Goal: Task Accomplishment & Management: Use online tool/utility

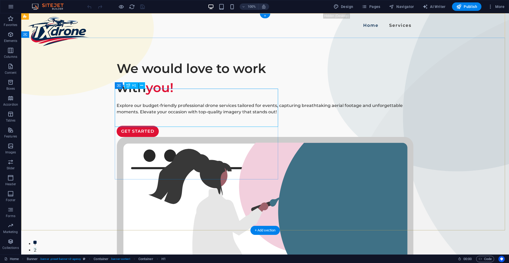
click at [134, 97] on div "We would love to work with you!" at bounding box center [265, 78] width 297 height 38
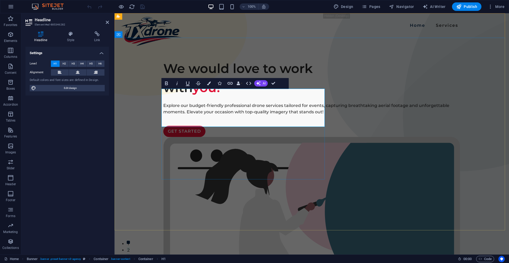
click at [208, 97] on h1 "We would love to work with you!" at bounding box center [311, 78] width 297 height 38
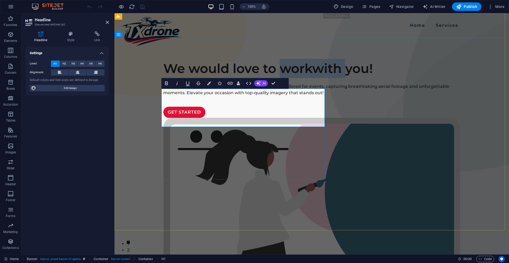
click at [208, 78] on h1 "We would love to workwith you!" at bounding box center [311, 68] width 297 height 19
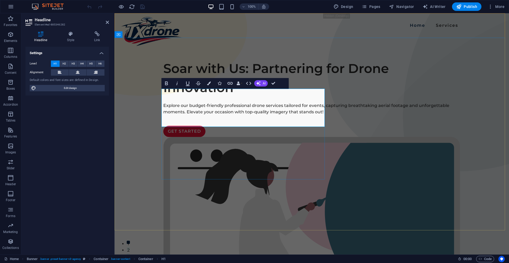
scroll to position [0, 2]
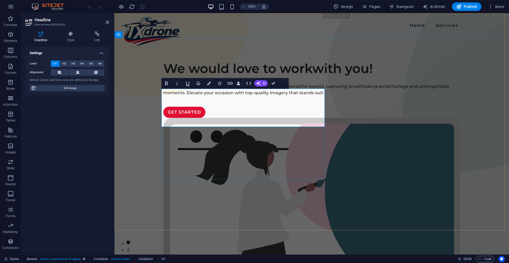
click at [249, 78] on h1 "We would love to workwith you!" at bounding box center [311, 68] width 297 height 19
click at [194, 78] on h1 "We would love to workwith you!" at bounding box center [311, 68] width 297 height 19
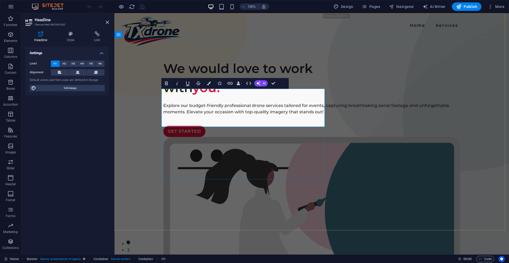
click at [252, 97] on h1 "We would love to work with you!" at bounding box center [311, 78] width 297 height 38
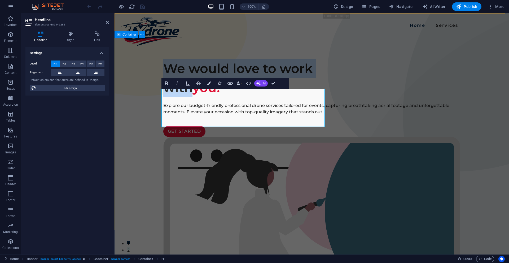
drag, startPoint x: 189, startPoint y: 115, endPoint x: 193, endPoint y: 83, distance: 32.9
click at [153, 98] on div "We would love to work with you! Soar with Us: Partnering for Drone Innovation E…" at bounding box center [312, 239] width 394 height 402
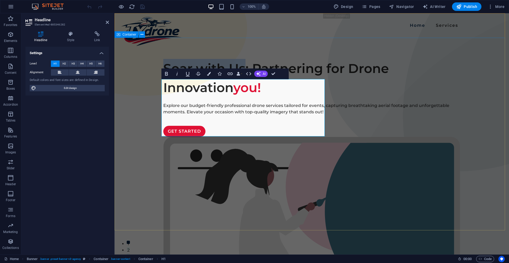
drag, startPoint x: 223, startPoint y: 89, endPoint x: 170, endPoint y: 110, distance: 57.4
click at [163, 88] on h1 "Soar with Us: Partnering for Drone Innovation you!" at bounding box center [311, 78] width 297 height 38
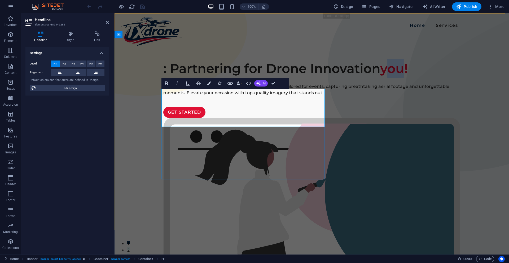
drag, startPoint x: 251, startPoint y: 114, endPoint x: 262, endPoint y: 114, distance: 11.1
click at [380, 76] on span "you!" at bounding box center [394, 68] width 28 height 15
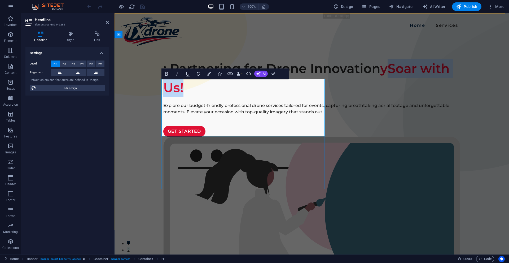
drag, startPoint x: 245, startPoint y: 105, endPoint x: 257, endPoint y: 114, distance: 14.8
click at [257, 97] on h1 ": Partnering for Drone Innovation ySoar with Us!" at bounding box center [311, 78] width 297 height 38
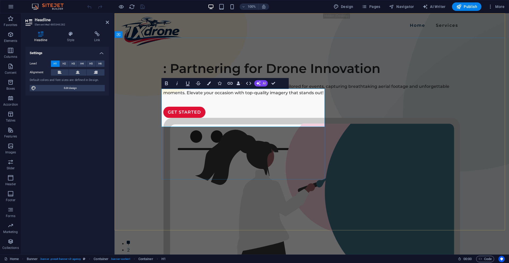
click at [163, 78] on h1 ": Partnering for Drone Innovation ​" at bounding box center [311, 68] width 297 height 19
click at [182, 78] on h1 ": Partnering for Drone Innovation ​" at bounding box center [311, 68] width 297 height 19
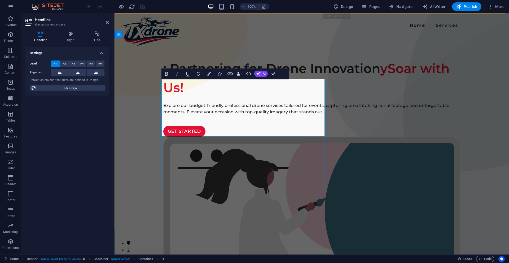
click at [208, 97] on h1 ": Partnering for Drone Innovation ySoar with Us!" at bounding box center [311, 78] width 297 height 38
drag, startPoint x: 240, startPoint y: 110, endPoint x: 231, endPoint y: 110, distance: 8.8
click at [236, 95] on span "ySoar with Us!" at bounding box center [306, 78] width 286 height 34
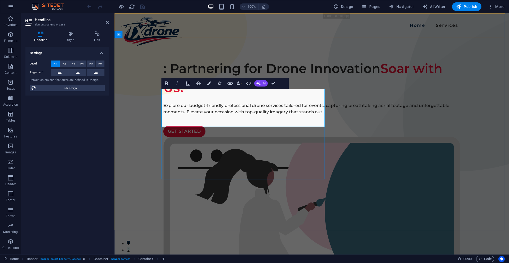
click at [169, 97] on h1 ": Partnering for Drone Innovation Soar with Us!" at bounding box center [311, 78] width 297 height 38
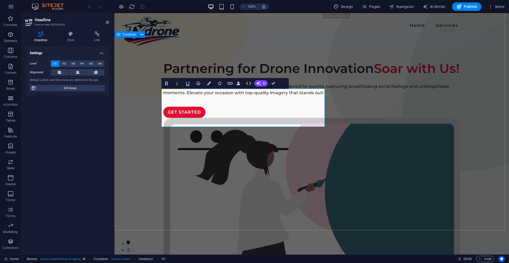
click at [231, 181] on div "Partnering for Drone Innovation Soar with Us! Soar with Us: Partnering for Dron…" at bounding box center [312, 229] width 394 height 383
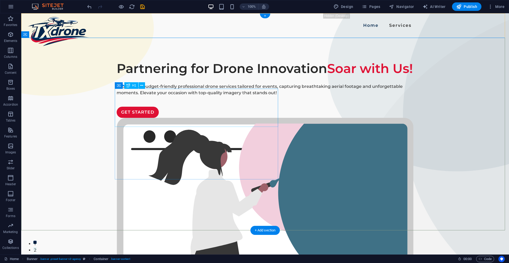
click at [190, 78] on div "Partnering for Drone Innovation Soar with Us!" at bounding box center [265, 68] width 297 height 19
click at [166, 78] on div "Partnering for Drone Innovation Soar with Us!" at bounding box center [265, 68] width 297 height 19
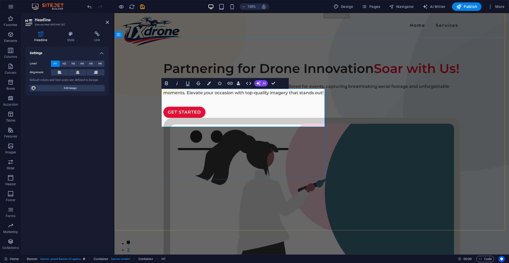
click at [217, 78] on h1 "Partnering for Drone Innovation Soar with Us!" at bounding box center [311, 68] width 297 height 19
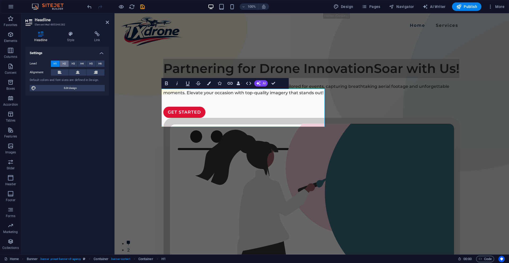
click at [64, 62] on span "H2" at bounding box center [64, 63] width 3 height 6
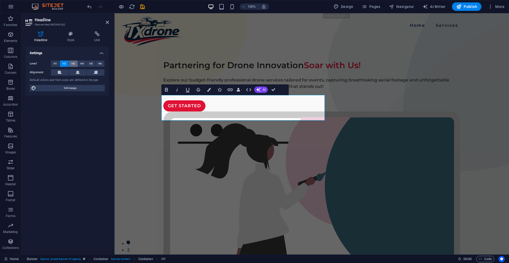
click at [72, 63] on span "H3" at bounding box center [73, 63] width 3 height 6
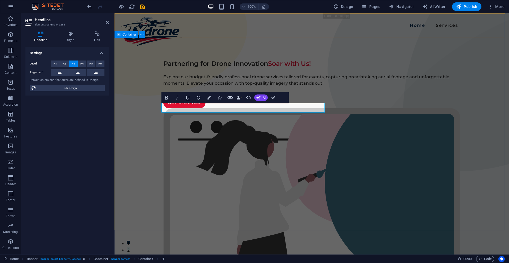
click at [234, 82] on div "Partnering for Drone Innovation Soar with Us! Explore our budget-friendly profe…" at bounding box center [312, 225] width 394 height 374
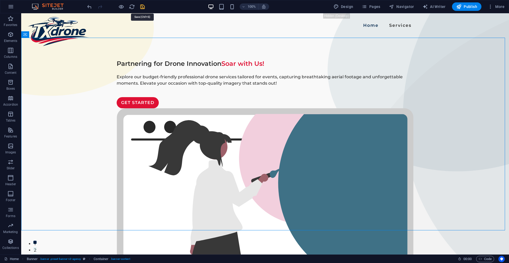
click at [145, 5] on icon "save" at bounding box center [142, 7] width 6 height 6
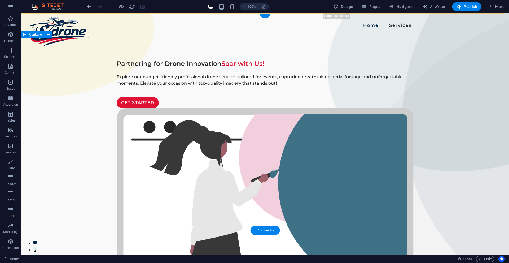
drag, startPoint x: 490, startPoint y: 22, endPoint x: 272, endPoint y: 24, distance: 218.4
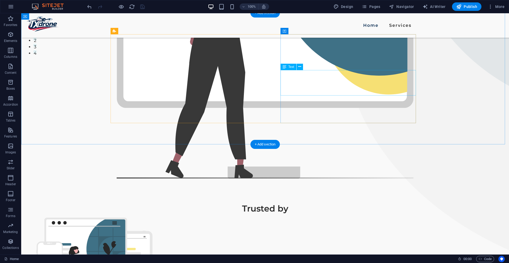
scroll to position [80, 0]
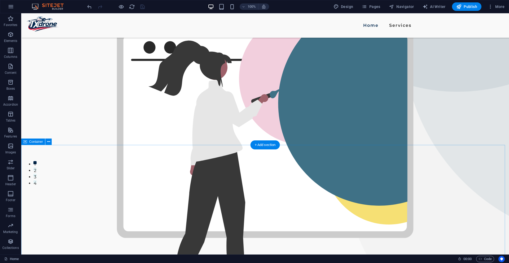
drag, startPoint x: 265, startPoint y: 156, endPoint x: 172, endPoint y: 156, distance: 93.0
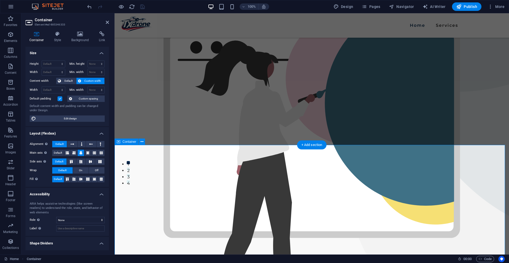
click at [246, 99] on div "Partnering for Drone Innovation Soar with Us! Explore our budget-friendly profe…" at bounding box center [312, 133] width 394 height 398
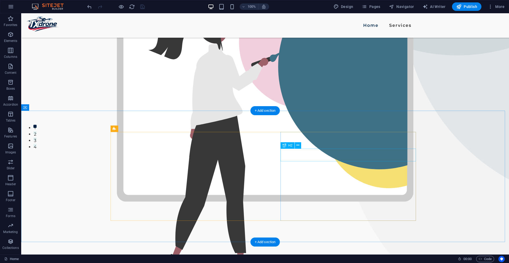
scroll to position [186, 0]
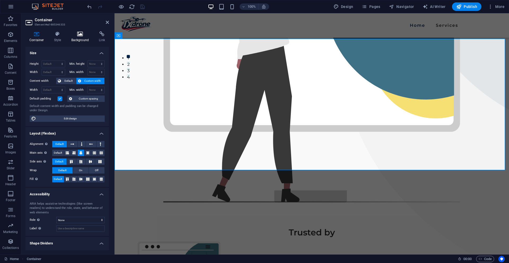
click at [78, 32] on icon at bounding box center [80, 33] width 26 height 5
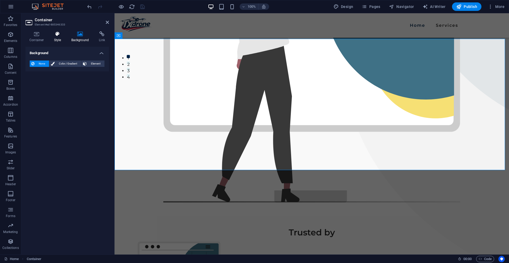
click at [64, 34] on icon at bounding box center [57, 33] width 15 height 5
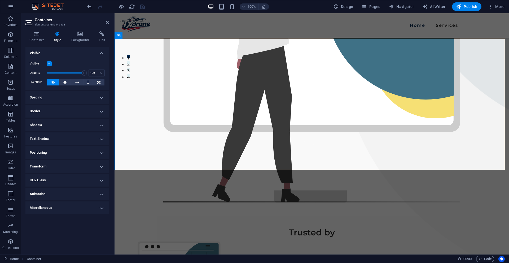
click at [52, 180] on h4 "ID & Class" at bounding box center [66, 180] width 83 height 13
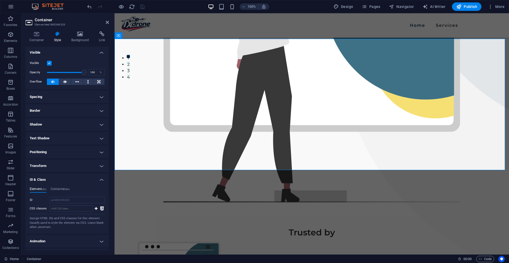
scroll to position [0, 0]
click at [82, 42] on div "Container Style Background Link Size Height Default px rem % vh vw Min. height …" at bounding box center [66, 140] width 83 height 219
click at [83, 38] on h4 "Background" at bounding box center [81, 36] width 28 height 11
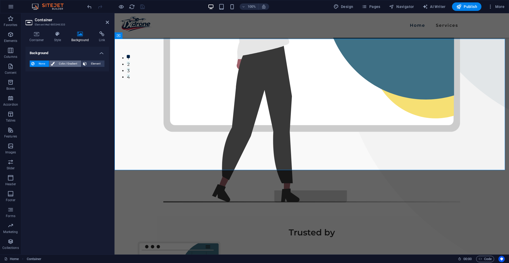
click at [75, 63] on span "Color / Gradient" at bounding box center [67, 63] width 23 height 6
click at [43, 64] on span "None" at bounding box center [41, 63] width 11 height 6
click at [62, 62] on span "Color / Gradient" at bounding box center [67, 63] width 23 height 6
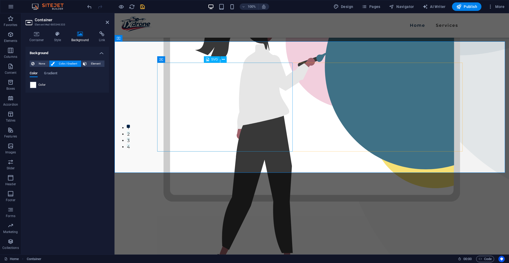
scroll to position [80, 0]
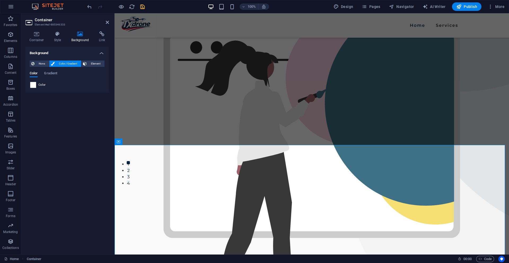
click at [35, 83] on span at bounding box center [33, 85] width 6 height 6
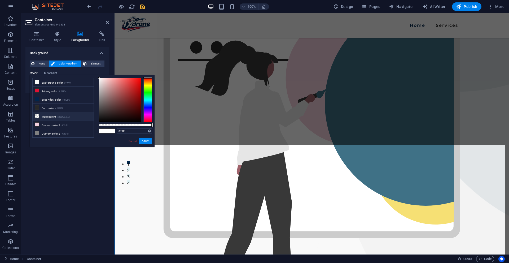
click at [57, 115] on li "Transparent rgba(0,0,0,.0)" at bounding box center [63, 116] width 61 height 8
drag, startPoint x: 28, startPoint y: 78, endPoint x: 37, endPoint y: 81, distance: 9.8
click at [28, 78] on div "None Color / Gradient Element Stretch background to full-width Color overlay Pl…" at bounding box center [66, 74] width 83 height 36
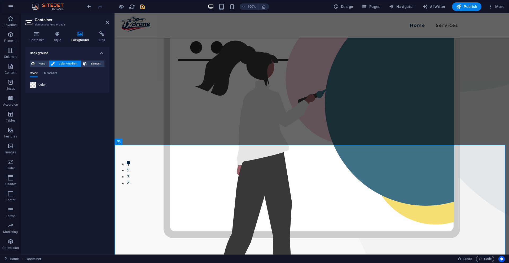
click at [69, 64] on span "Color / Gradient" at bounding box center [67, 63] width 23 height 6
click at [34, 85] on span at bounding box center [33, 85] width 6 height 6
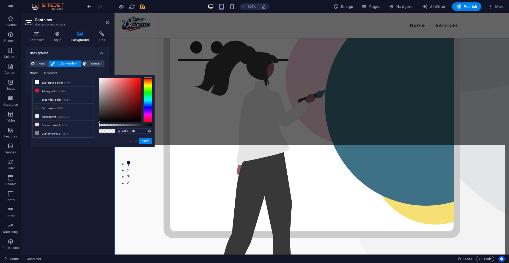
click at [102, 130] on span at bounding box center [103, 131] width 8 height 5
drag, startPoint x: 107, startPoint y: 77, endPoint x: 90, endPoint y: 63, distance: 21.9
click at [91, 63] on body "TXdrone Home (en) Favorites Elements Columns Content Boxes Accordion Tables Fea…" at bounding box center [254, 131] width 509 height 263
drag, startPoint x: 148, startPoint y: 142, endPoint x: 33, endPoint y: 129, distance: 116.0
click at [148, 142] on button "Apply" at bounding box center [145, 141] width 13 height 6
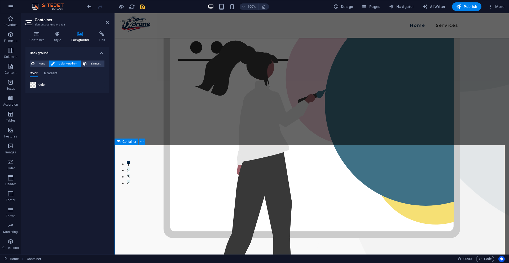
click at [256, 87] on div "Partnering for Drone Innovation Soar with Us! Explore our budget-friendly profe…" at bounding box center [312, 133] width 394 height 398
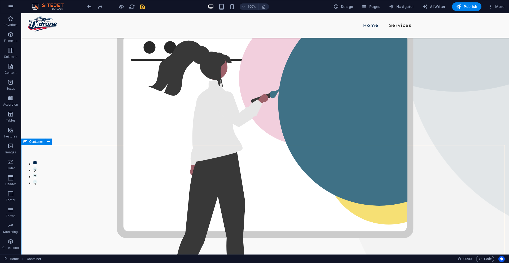
click at [30, 142] on span "Container" at bounding box center [36, 141] width 14 height 3
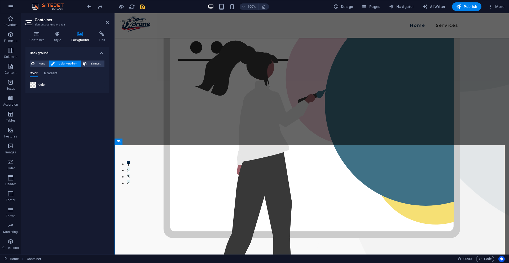
click at [35, 83] on span at bounding box center [33, 85] width 6 height 6
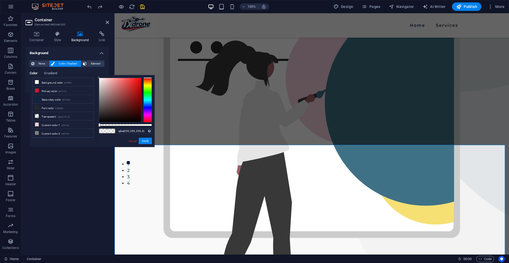
drag, startPoint x: 109, startPoint y: 100, endPoint x: 109, endPoint y: 73, distance: 27.0
click at [96, 66] on body "TXdrone Home (en) Favorites Elements Columns Content Boxes Accordion Tables Fea…" at bounding box center [254, 131] width 509 height 263
click at [148, 144] on button "Apply" at bounding box center [145, 141] width 13 height 6
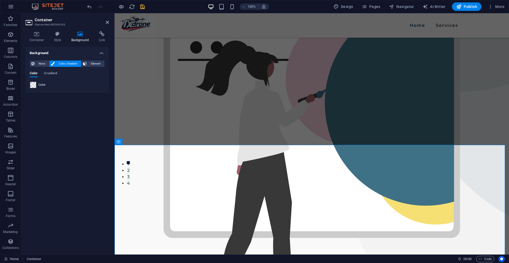
click at [36, 85] on div "Color" at bounding box center [67, 85] width 74 height 6
click at [36, 85] on div at bounding box center [33, 85] width 6 height 6
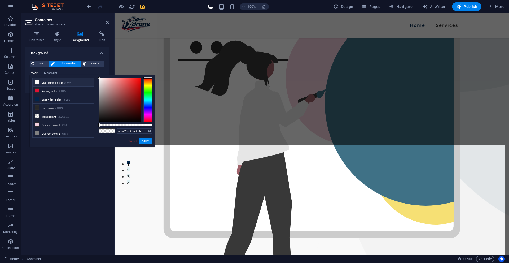
click at [49, 81] on li "Background color #f9f9f9" at bounding box center [63, 82] width 61 height 8
click at [67, 84] on small "#f9f9f9" at bounding box center [67, 83] width 7 height 4
click at [39, 83] on li "Background color #f9f9f9" at bounding box center [63, 82] width 61 height 8
drag, startPoint x: 147, startPoint y: 140, endPoint x: 30, endPoint y: 127, distance: 117.1
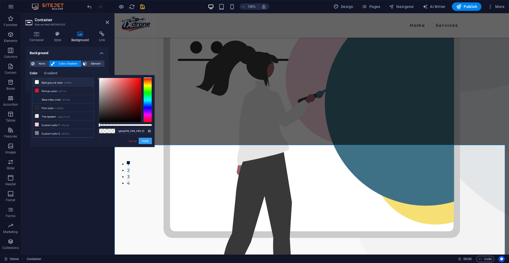
click at [147, 140] on button "Apply" at bounding box center [145, 141] width 13 height 6
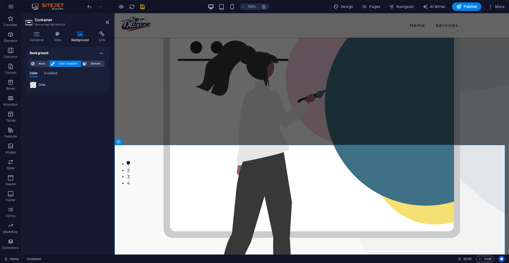
drag, startPoint x: 31, startPoint y: 81, endPoint x: 34, endPoint y: 82, distance: 3.7
click at [31, 81] on div "Color Gradient" at bounding box center [67, 76] width 75 height 10
click at [56, 73] on span "Gradient" at bounding box center [50, 73] width 13 height 7
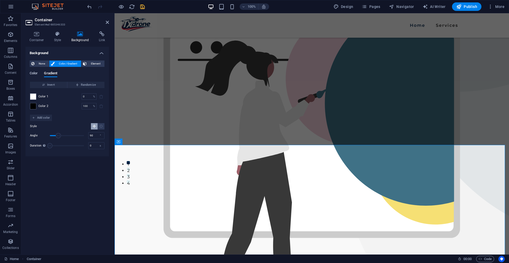
click at [38, 75] on span "Color" at bounding box center [34, 73] width 8 height 7
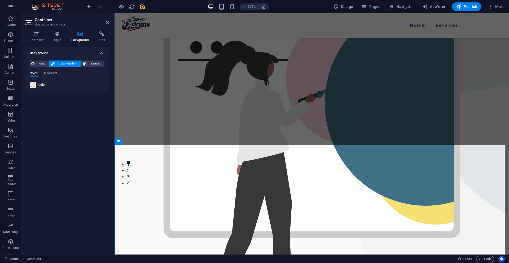
click at [33, 86] on span at bounding box center [33, 85] width 6 height 6
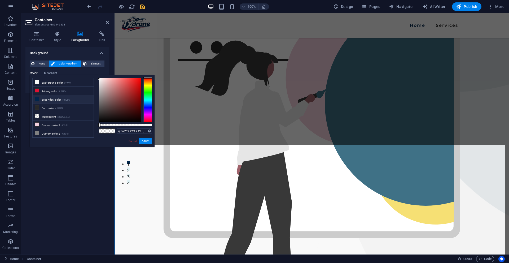
click at [57, 100] on li "Secondary color #01264c" at bounding box center [63, 99] width 61 height 8
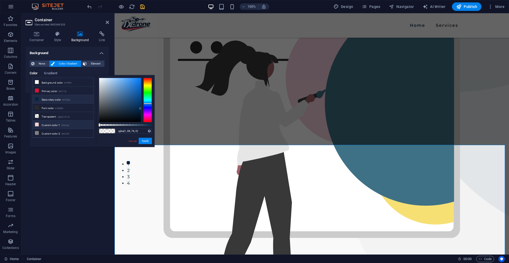
click at [53, 120] on li "Custom color 1 #f2cfdd" at bounding box center [63, 124] width 61 height 8
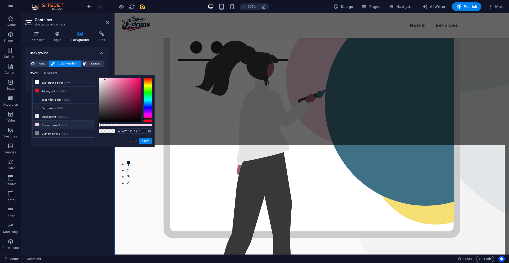
click at [54, 125] on li "Custom color 1 #f2cfdd" at bounding box center [63, 124] width 61 height 8
click at [51, 91] on li "Primary color #df1134" at bounding box center [63, 90] width 61 height 8
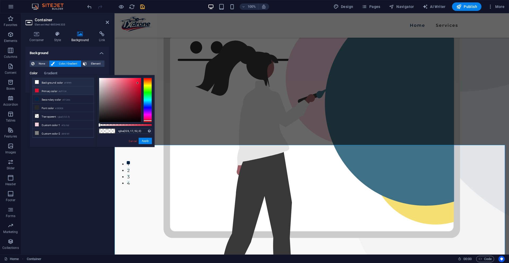
click at [54, 78] on li "Background color #f9f9f9" at bounding box center [63, 82] width 61 height 8
click at [130, 142] on link "Cancel" at bounding box center [132, 141] width 9 height 4
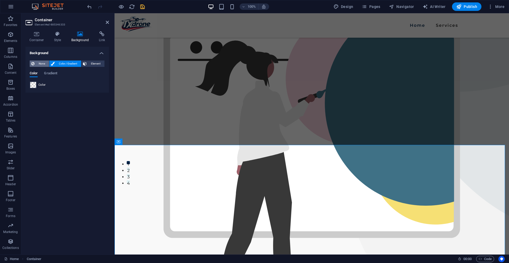
click at [40, 63] on span "None" at bounding box center [41, 63] width 11 height 6
click at [64, 62] on span "Color / Gradient" at bounding box center [67, 63] width 23 height 6
click at [97, 65] on span "Element" at bounding box center [95, 63] width 15 height 6
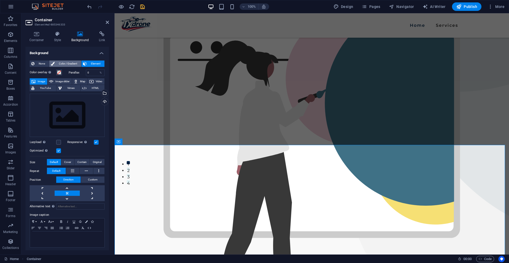
click at [71, 66] on span "Color / Gradient" at bounding box center [67, 63] width 23 height 6
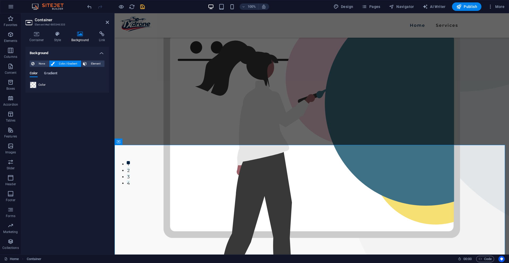
click at [53, 72] on span "Gradient" at bounding box center [50, 73] width 13 height 7
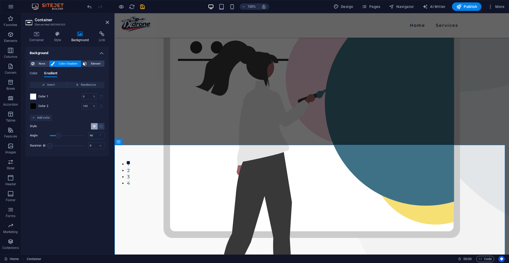
click at [33, 107] on span at bounding box center [33, 106] width 6 height 6
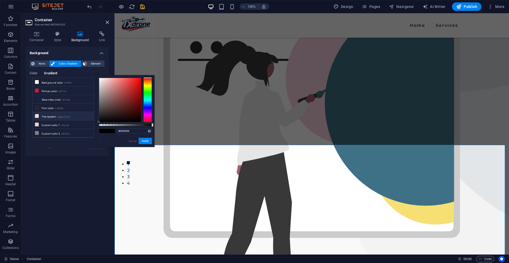
click at [51, 117] on li "Transparent rgba(0,0,0,.0)" at bounding box center [63, 116] width 61 height 8
drag, startPoint x: 97, startPoint y: 126, endPoint x: 100, endPoint y: 128, distance: 3.6
click at [98, 126] on div "rgba(0, 0, 0, 0) Supported formats #0852ed rgb(8, 82, 237) rgba(8, 82, 237, 90%…" at bounding box center [125, 149] width 59 height 149
click at [102, 129] on span at bounding box center [103, 131] width 8 height 5
type input "#ffffff"
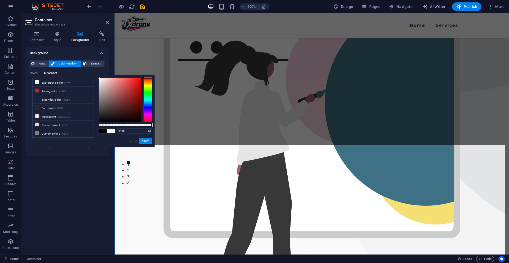
drag, startPoint x: 112, startPoint y: 103, endPoint x: 90, endPoint y: 60, distance: 49.3
click at [90, 60] on body "TXdrone Home (en) Favorites Elements Columns Content Boxes Accordion Tables Fea…" at bounding box center [254, 131] width 509 height 263
drag, startPoint x: 148, startPoint y: 139, endPoint x: 84, endPoint y: 124, distance: 65.2
click at [148, 139] on button "Apply" at bounding box center [145, 141] width 13 height 6
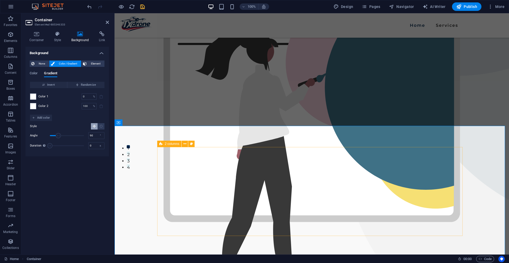
scroll to position [133, 0]
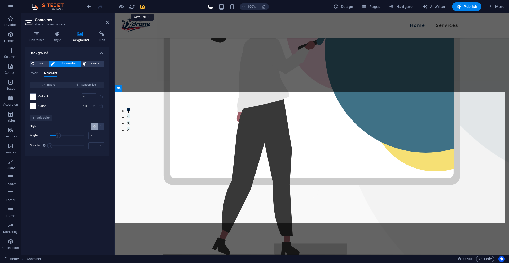
click at [143, 5] on icon "save" at bounding box center [142, 7] width 6 height 6
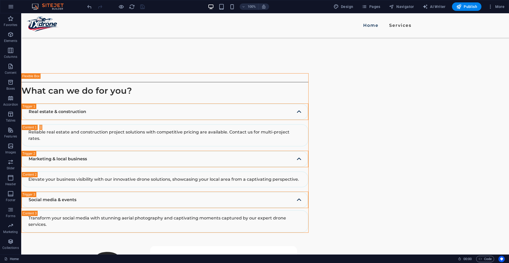
scroll to position [912, 0]
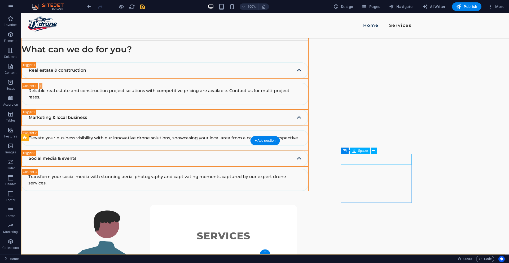
drag, startPoint x: 359, startPoint y: 156, endPoint x: 380, endPoint y: 167, distance: 24.2
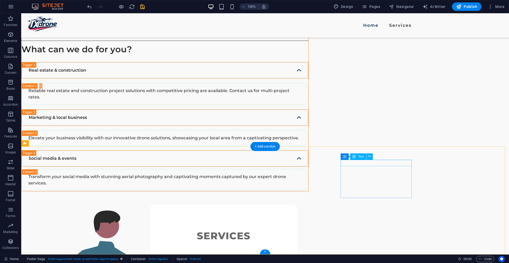
scroll to position [894, 0]
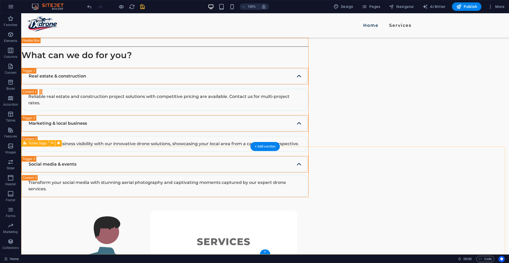
click at [146, 6] on div "100% Design Pages Navigator AI Writer Publish More" at bounding box center [296, 6] width 420 height 8
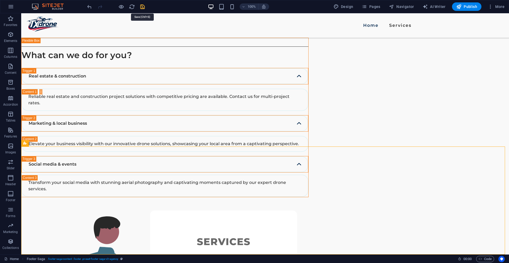
click at [144, 7] on icon "save" at bounding box center [142, 7] width 6 height 6
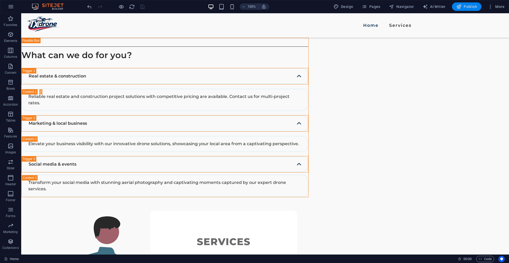
click at [474, 8] on span "Publish" at bounding box center [466, 6] width 21 height 5
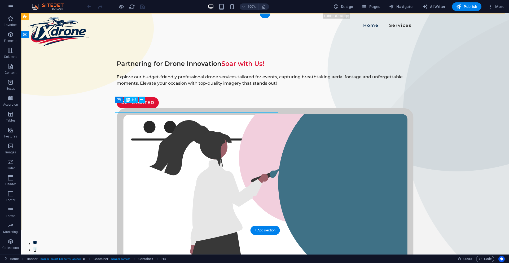
click at [179, 68] on div "Partnering for Drone Innovation Soar with Us!" at bounding box center [265, 64] width 297 height 10
click at [136, 101] on span "H3" at bounding box center [134, 99] width 4 height 3
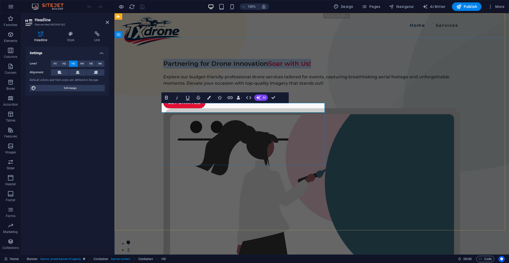
click at [219, 68] on h3 "Partnering for Drone Innovation Soar with Us!" at bounding box center [311, 64] width 297 height 10
drag, startPoint x: 196, startPoint y: 106, endPoint x: 265, endPoint y: 105, distance: 68.9
click at [265, 68] on h3 "Partnering for Drone Innovation Soar with Us!" at bounding box center [311, 64] width 297 height 10
drag, startPoint x: 202, startPoint y: 105, endPoint x: 259, endPoint y: 110, distance: 56.6
click at [259, 68] on h3 "Partnering Soar with Us!" at bounding box center [311, 64] width 297 height 10
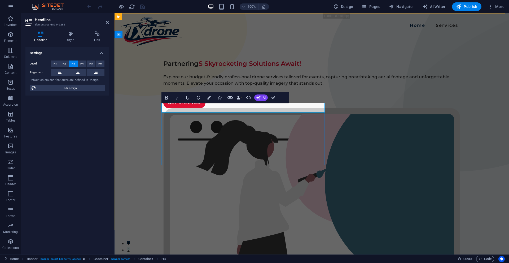
scroll to position [0, 1]
click at [205, 67] on span "S Skyrocketing Solutions Await!" at bounding box center [250, 64] width 103 height 8
click at [195, 68] on h3 "Partnering Skyrocketing Solutions Await!" at bounding box center [311, 64] width 297 height 10
click at [234, 86] on div "Explore our budget-friendly professional drone services tailored for events, ca…" at bounding box center [311, 80] width 297 height 13
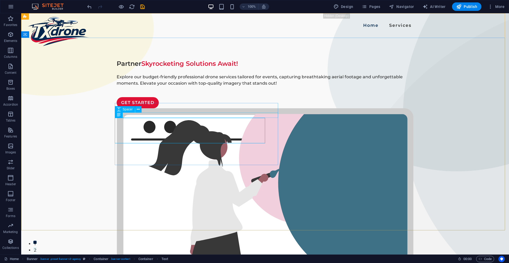
click at [135, 113] on div "Spacer" at bounding box center [130, 109] width 30 height 7
click at [174, 68] on div "Partner Skyrocketing Solutions Await!" at bounding box center [265, 64] width 297 height 10
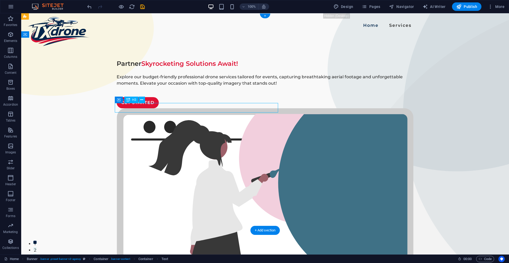
click at [174, 68] on div "Partner Skyrocketing Solutions Await!" at bounding box center [265, 64] width 297 height 10
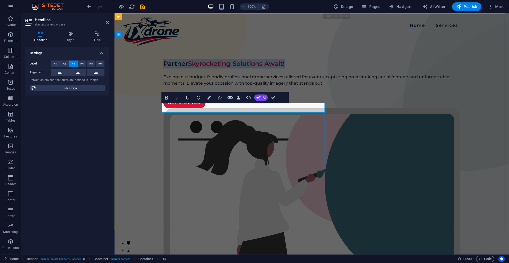
click at [174, 68] on h3 "Partner Skyrocketing Solutions Await!" at bounding box center [311, 64] width 297 height 10
click at [185, 68] on h3 "Partner Skyrocketing Solutions Await!" at bounding box center [311, 64] width 297 height 10
click at [272, 67] on span "Skyrocketing Solutions Await!" at bounding box center [262, 64] width 97 height 8
click at [222, 67] on span "Skyrocketing Solutions Await!" at bounding box center [262, 64] width 97 height 8
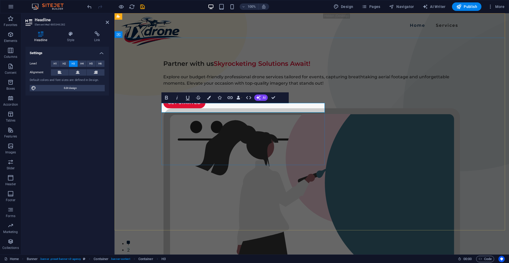
click at [217, 67] on span "Skyrocketing Solutions Await!" at bounding box center [262, 64] width 97 height 8
click at [212, 68] on h3 "Partner with us Skyrocketing Solutions Await!" at bounding box center [311, 64] width 297 height 10
click at [203, 74] on div "Partner with us: Skyrocketing Solutions Await! Explore our budget-friendly prof…" at bounding box center [312, 225] width 394 height 374
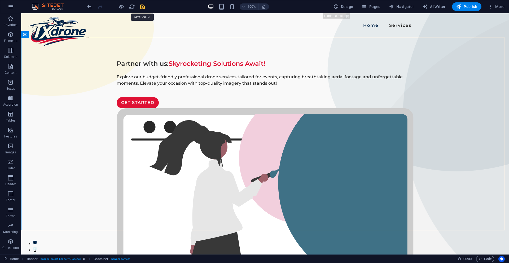
click at [144, 6] on icon "save" at bounding box center [142, 7] width 6 height 6
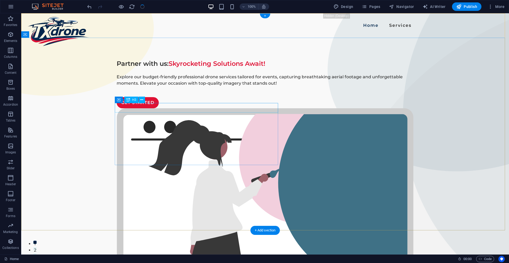
click at [184, 68] on div "Partner with us: Skyrocketing Solutions Await!" at bounding box center [265, 64] width 297 height 10
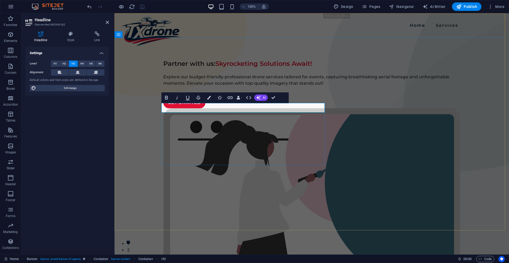
click at [188, 68] on h3 "Partner with us: Skyrocketing Solutions Await!" at bounding box center [311, 64] width 297 height 10
copy h3 "Partner with us: Skyrocketing Solutions Await!"
click at [460, 5] on icon "button" at bounding box center [458, 6] width 5 height 5
